Goal: Information Seeking & Learning: Check status

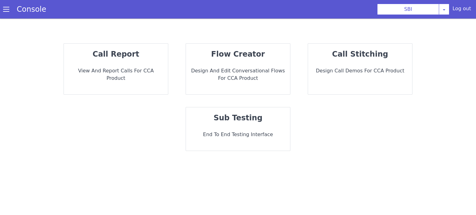
click at [147, 58] on p "call report" at bounding box center [116, 54] width 94 height 11
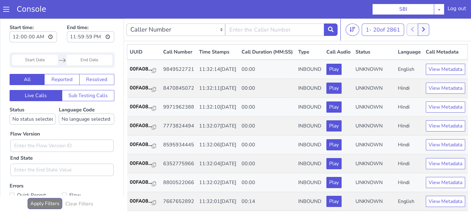
click at [37, 60] on input "Start Date" at bounding box center [35, 60] width 46 height 11
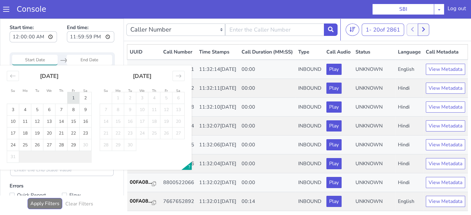
click at [72, 99] on td "1" at bounding box center [74, 98] width 12 height 12
type input "01 Aug 2025"
click at [72, 99] on td "1" at bounding box center [74, 98] width 12 height 12
type input "01 Aug 2025"
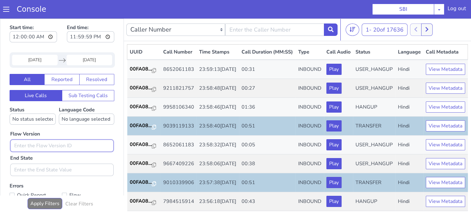
click at [40, 143] on input "text" at bounding box center [61, 146] width 103 height 12
type input "0.1.2"
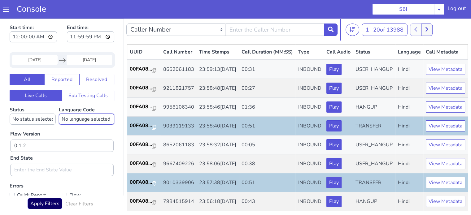
click at [77, 118] on select "No language selected Hindi English Tamil Telugu Kanada Marathi Malayalam Gujara…" at bounding box center [86, 119] width 55 height 11
click at [25, 117] on select "No status selected HANGUP USER_HANGUP TRANSFER UNKNOWN" at bounding box center [33, 119] width 46 height 11
select select "TRANSFER"
click at [10, 114] on select "No status selected HANGUP USER_HANGUP TRANSFER UNKNOWN" at bounding box center [33, 119] width 46 height 11
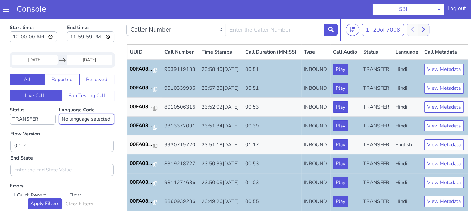
click at [75, 117] on select "No language selected Hindi English Tamil Telugu Kanada Marathi Malayalam Gujara…" at bounding box center [86, 119] width 55 height 11
select select "hi"
click at [59, 114] on select "No language selected Hindi English Tamil Telugu Kanada Marathi Malayalam Gujara…" at bounding box center [86, 119] width 55 height 11
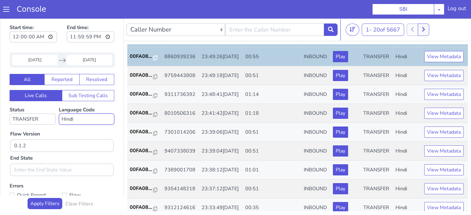
scroll to position [124, 0]
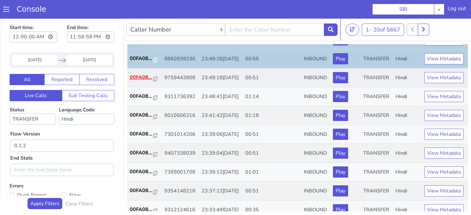
click at [147, 81] on p "00FA08..." at bounding box center [142, 77] width 24 height 7
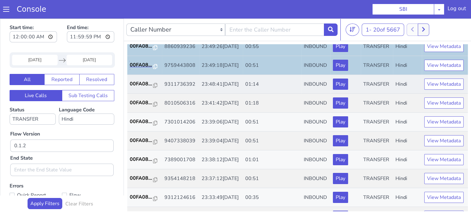
scroll to position [155, 0]
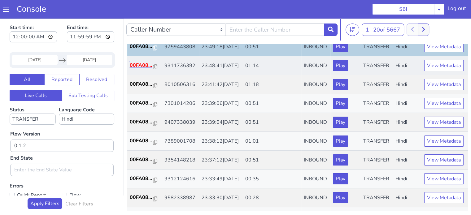
click at [135, 69] on p "00FA08..." at bounding box center [142, 65] width 24 height 7
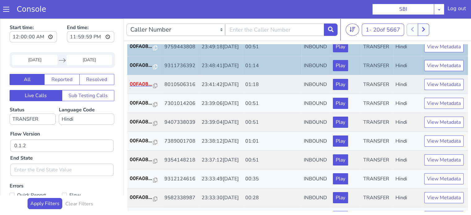
click at [145, 88] on p "00FA08..." at bounding box center [142, 84] width 24 height 7
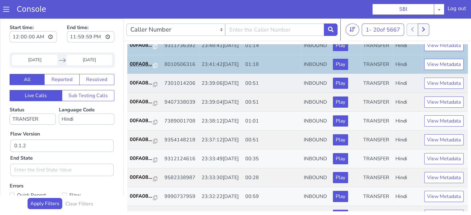
scroll to position [186, 0]
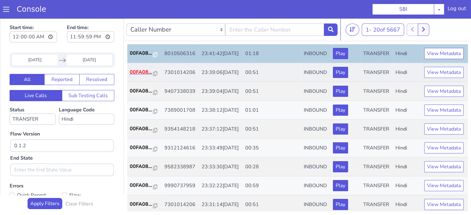
click at [142, 76] on p "00FA08..." at bounding box center [142, 71] width 24 height 7
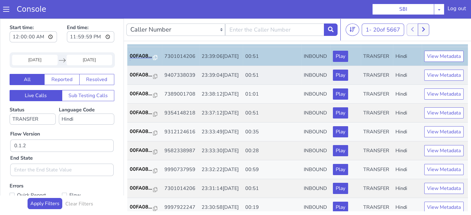
scroll to position [217, 0]
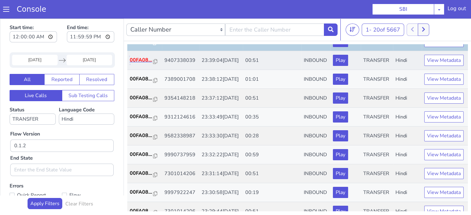
click at [141, 64] on p "00FA08..." at bounding box center [142, 59] width 24 height 7
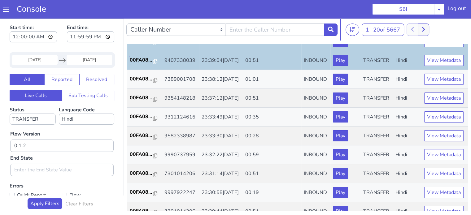
scroll to position [248, 0]
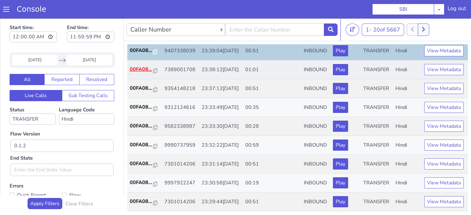
click at [136, 73] on p "00FA08..." at bounding box center [142, 69] width 24 height 7
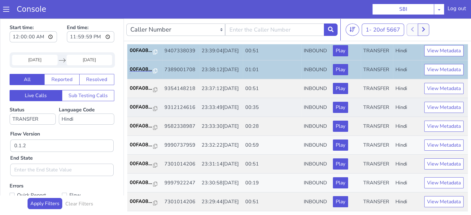
scroll to position [279, 0]
click at [144, 111] on p "00FA08..." at bounding box center [142, 106] width 24 height 7
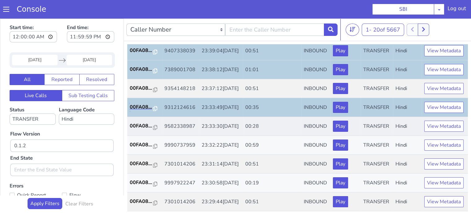
scroll to position [307, 0]
click at [143, 122] on p "00FA08..." at bounding box center [142, 125] width 24 height 7
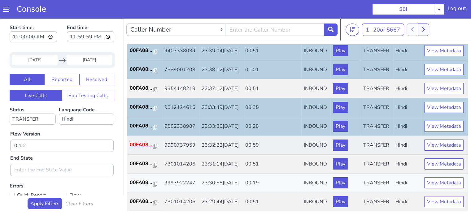
click at [139, 141] on p "00FA08..." at bounding box center [142, 144] width 24 height 7
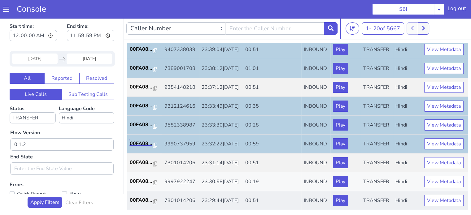
scroll to position [2, 0]
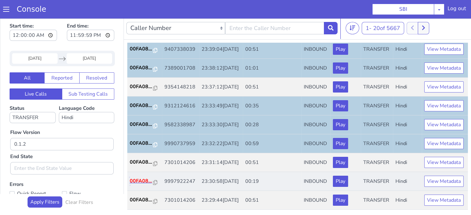
click at [144, 178] on p "00FA08..." at bounding box center [142, 181] width 24 height 7
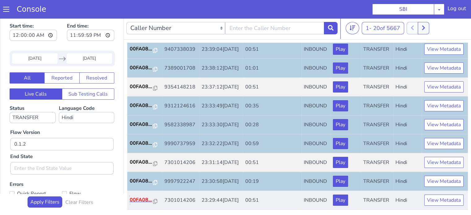
click at [140, 197] on p "00FA08..." at bounding box center [142, 199] width 24 height 7
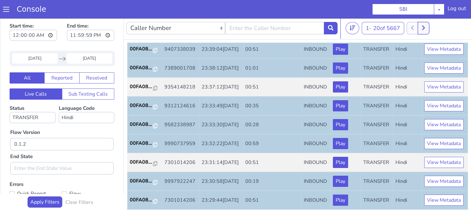
click at [429, 27] on button at bounding box center [423, 28] width 11 height 12
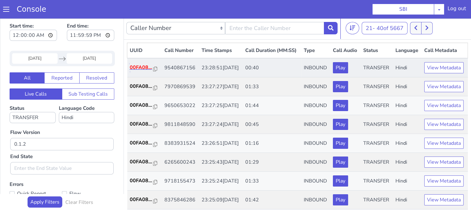
click at [143, 71] on p "00FA08..." at bounding box center [142, 67] width 24 height 7
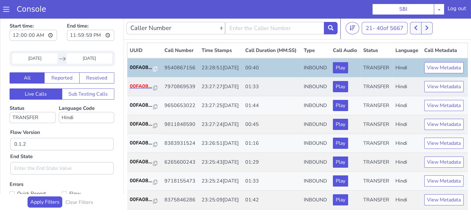
click at [136, 90] on p "00FA08..." at bounding box center [142, 86] width 24 height 7
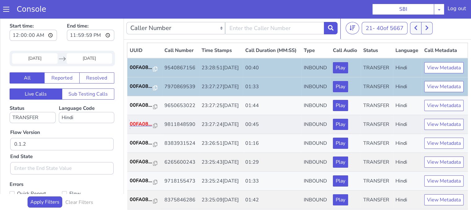
click at [138, 128] on p "00FA08..." at bounding box center [142, 124] width 24 height 7
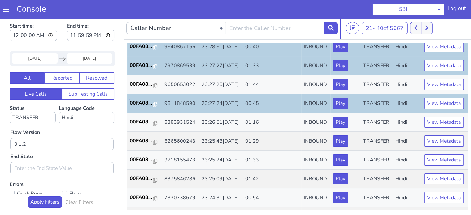
scroll to position [31, 0]
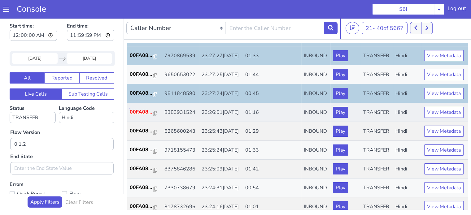
click at [146, 116] on p "00FA08..." at bounding box center [142, 111] width 24 height 7
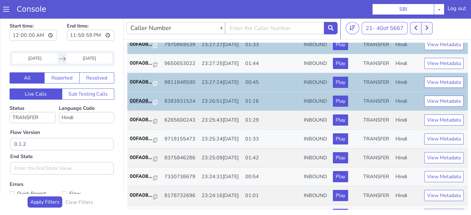
scroll to position [93, 0]
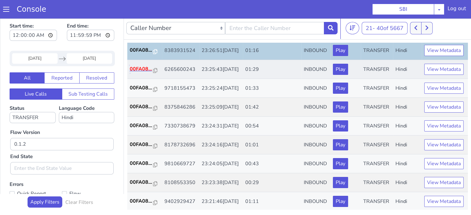
click at [131, 73] on p "00FA08..." at bounding box center [142, 68] width 24 height 7
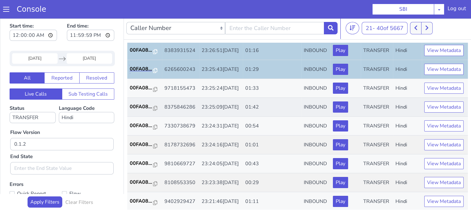
scroll to position [124, 0]
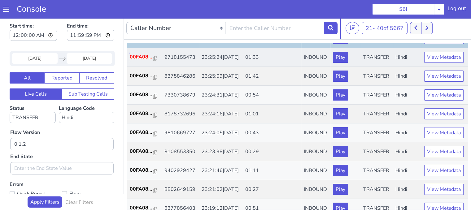
click at [144, 61] on p "00FA08..." at bounding box center [142, 56] width 24 height 7
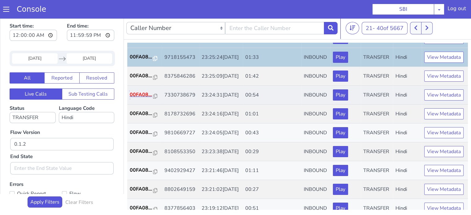
click at [146, 99] on p "00FA08..." at bounding box center [142, 94] width 24 height 7
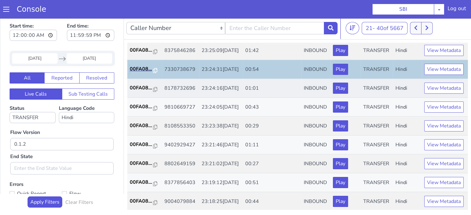
scroll to position [186, 0]
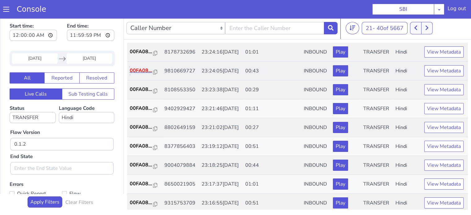
click at [138, 74] on p "00FA08..." at bounding box center [142, 70] width 24 height 7
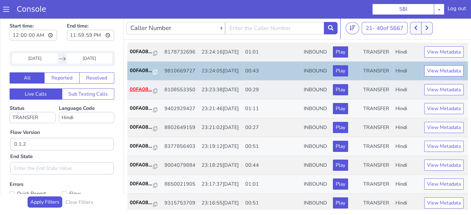
click at [146, 93] on p "00FA08..." at bounding box center [142, 89] width 24 height 7
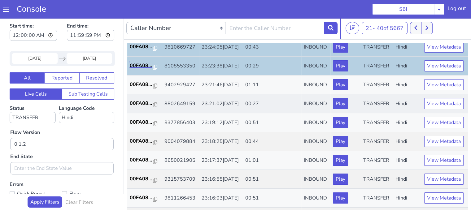
scroll to position [217, 0]
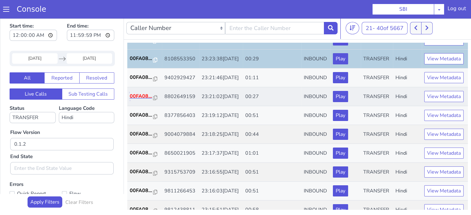
click at [146, 100] on p "00FA08..." at bounding box center [142, 96] width 24 height 7
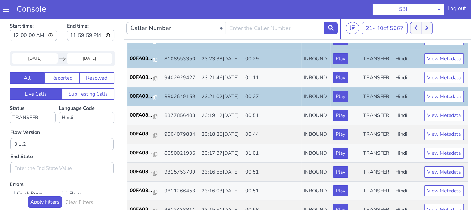
scroll to position [279, 0]
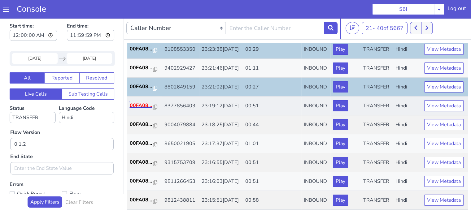
click at [140, 109] on p "00FA08..." at bounding box center [142, 105] width 24 height 7
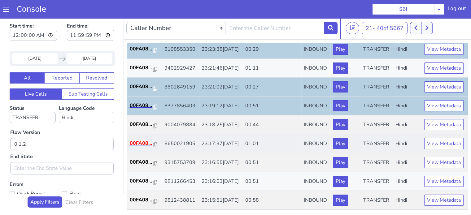
scroll to position [307, 0]
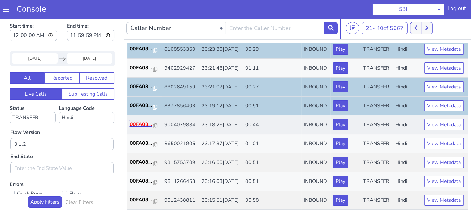
click at [139, 121] on p "00FA08..." at bounding box center [142, 124] width 24 height 7
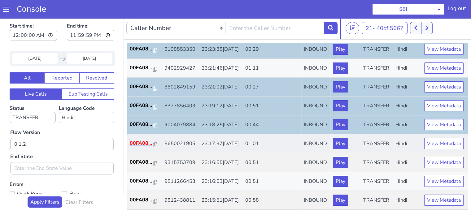
click at [138, 140] on p "00FA08..." at bounding box center [142, 143] width 24 height 7
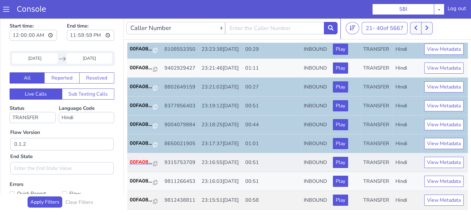
click at [143, 159] on p "00FA08..." at bounding box center [142, 162] width 24 height 7
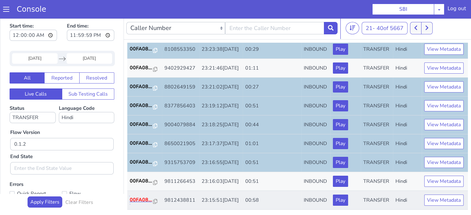
click at [142, 196] on p "00FA08..." at bounding box center [142, 199] width 24 height 7
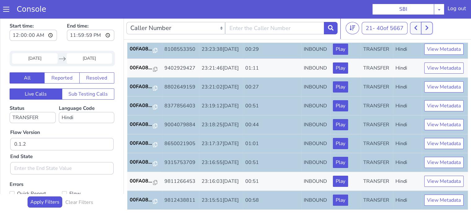
click at [430, 27] on button at bounding box center [426, 28] width 11 height 12
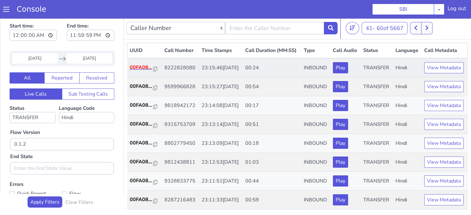
click at [135, 71] on p "00FA08..." at bounding box center [142, 67] width 24 height 7
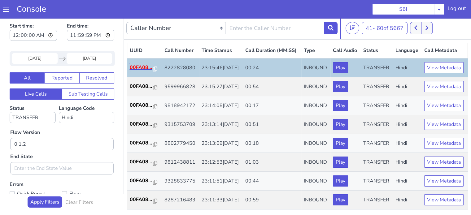
click at [147, 71] on p "00FA08..." at bounding box center [142, 67] width 24 height 7
click at [141, 90] on p "00FA08..." at bounding box center [142, 86] width 24 height 7
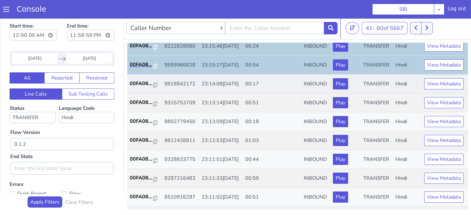
scroll to position [31, 0]
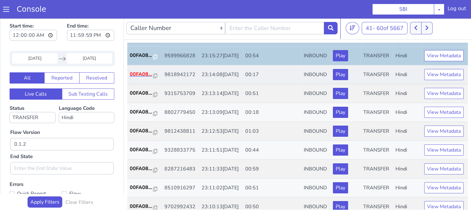
click at [141, 78] on p "00FA08..." at bounding box center [142, 74] width 24 height 7
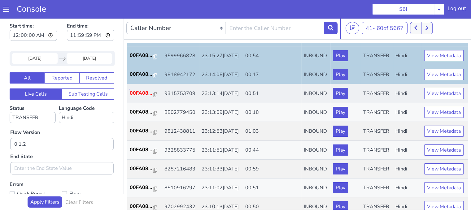
click at [144, 97] on p "00FA08..." at bounding box center [142, 93] width 24 height 7
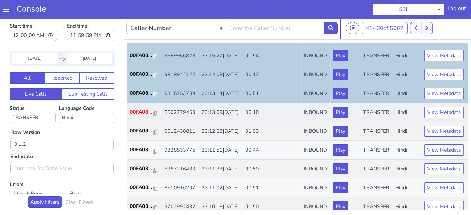
click at [139, 116] on p "00FA08..." at bounding box center [142, 111] width 24 height 7
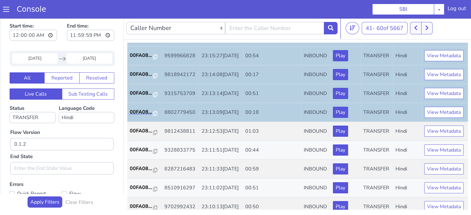
scroll to position [62, 0]
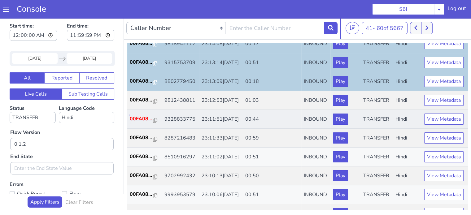
click at [142, 123] on p "00FA08..." at bounding box center [142, 118] width 24 height 7
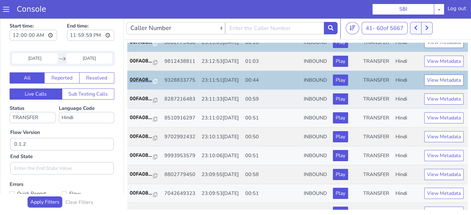
scroll to position [124, 0]
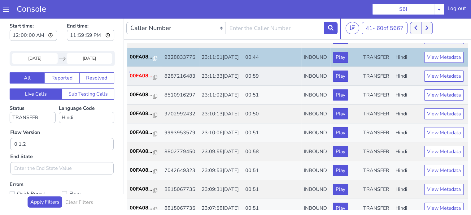
click at [148, 80] on p "00FA08..." at bounding box center [142, 75] width 24 height 7
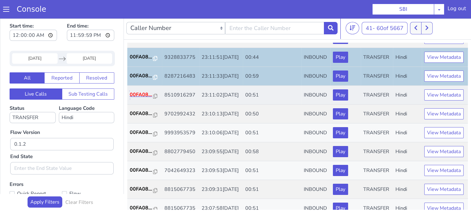
click at [140, 99] on p "00FA08..." at bounding box center [142, 94] width 24 height 7
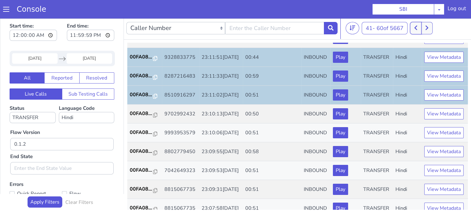
click at [413, 29] on button at bounding box center [415, 28] width 11 height 12
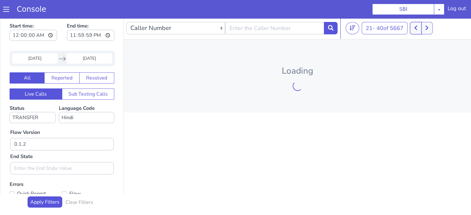
click at [415, 28] on button at bounding box center [415, 28] width 11 height 12
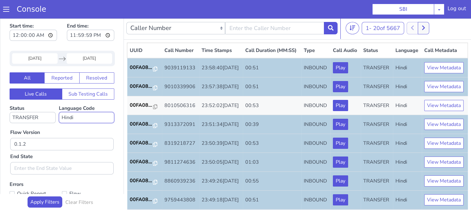
click at [74, 117] on select "No language selected Hindi English Tamil Telugu Kanada Marathi Malayalam Gujara…" at bounding box center [86, 117] width 55 height 11
click at [32, 117] on select "No status selected HANGUP USER_HANGUP TRANSFER UNKNOWN" at bounding box center [33, 117] width 46 height 11
select select
click at [10, 112] on select "No status selected HANGUP USER_HANGUP TRANSFER UNKNOWN" at bounding box center [33, 117] width 46 height 11
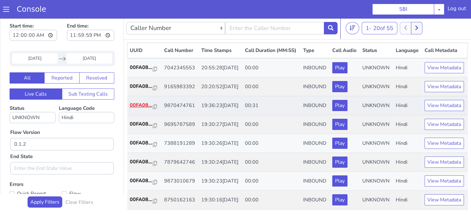
click at [147, 109] on p "00FA08..." at bounding box center [142, 105] width 24 height 7
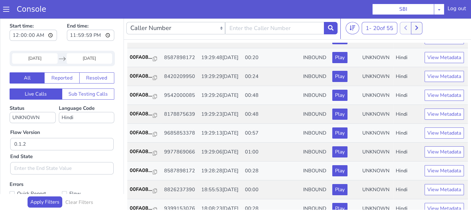
scroll to position [217, 0]
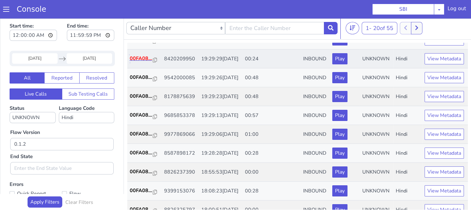
click at [149, 62] on p "00FA08..." at bounding box center [142, 58] width 24 height 7
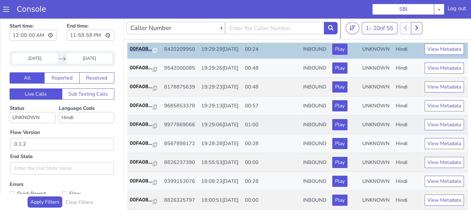
scroll to position [279, 0]
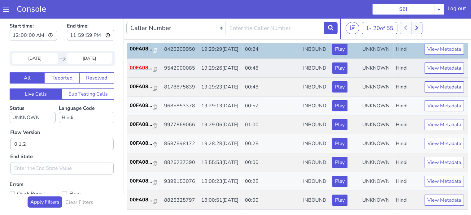
click at [144, 69] on p "00FA08..." at bounding box center [142, 67] width 24 height 7
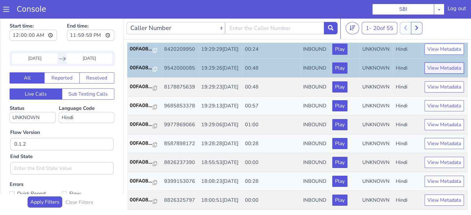
click at [442, 71] on button "View Metadata" at bounding box center [444, 68] width 39 height 11
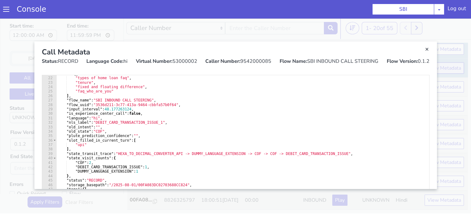
scroll to position [93, 0]
click at [425, 50] on link "Close" at bounding box center [427, 49] width 6 height 6
